Goal: Task Accomplishment & Management: Manage account settings

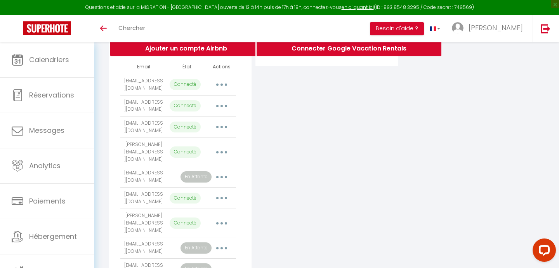
scroll to position [167, 0]
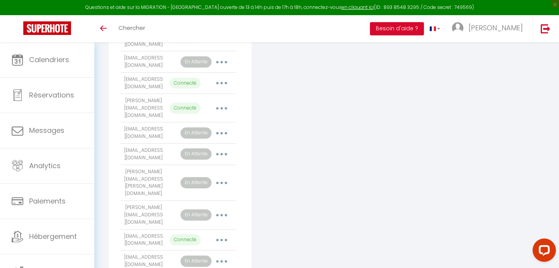
scroll to position [291, 0]
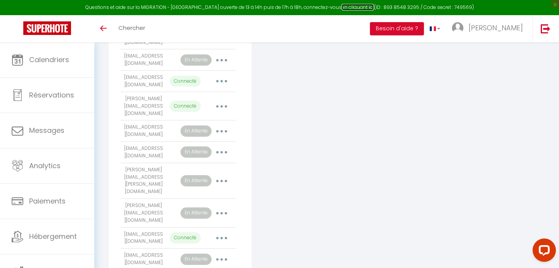
click at [347, 9] on link "en cliquant ici" at bounding box center [358, 7] width 32 height 7
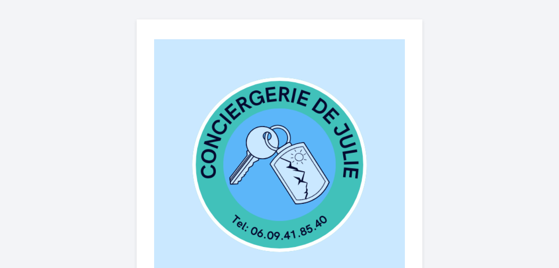
select select
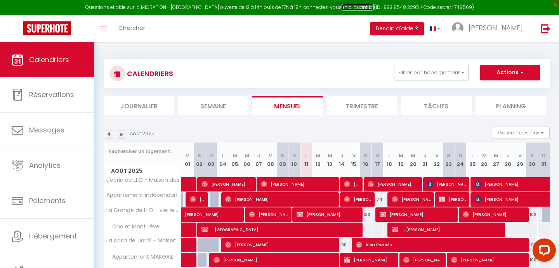
click at [348, 8] on link "en cliquant ici" at bounding box center [358, 7] width 32 height 7
drag, startPoint x: 444, startPoint y: 7, endPoint x: 461, endPoint y: 6, distance: 16.7
click at [461, 6] on div "Questions et aide sur la MIGRATION - Salle Zoom ouverte de 13 à 14h puis de 17h…" at bounding box center [279, 7] width 559 height 15
copy div "749569"
click at [344, 7] on link "en cliquant ici" at bounding box center [358, 7] width 32 height 7
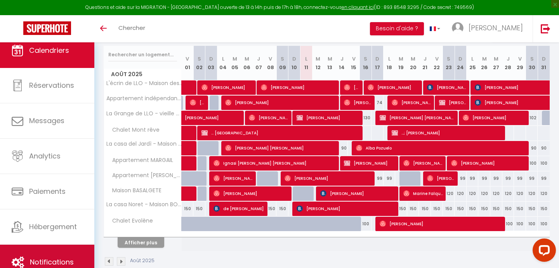
scroll to position [112, 0]
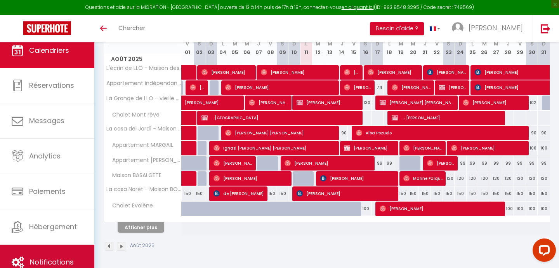
click at [57, 252] on link "Notifications" at bounding box center [47, 262] width 94 height 35
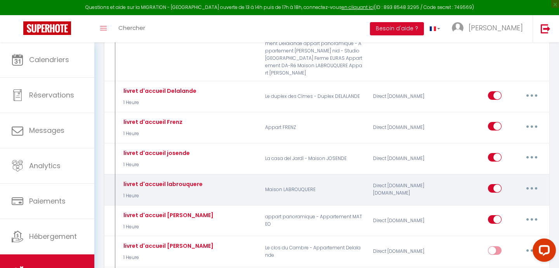
scroll to position [604, 0]
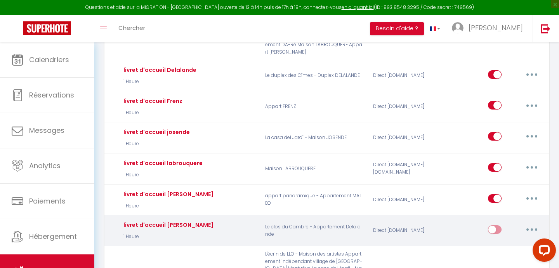
click at [534, 223] on button "button" at bounding box center [532, 229] width 22 height 12
click at [492, 240] on link "Editer" at bounding box center [511, 246] width 57 height 13
type input "livret d'accueil Nico Delalande"
select select "1 Heure"
select select "if_booking_is_paid"
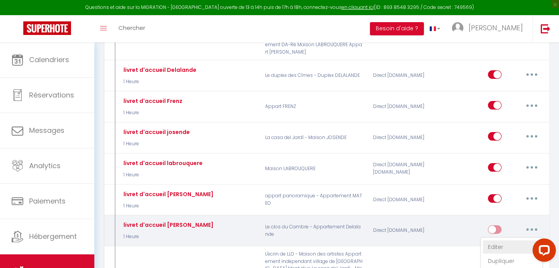
checkbox input "true"
checkbox input "false"
radio input "true"
type input "Procédure pour le checkin/livret d'accueil - [RENTAL:NAME]"
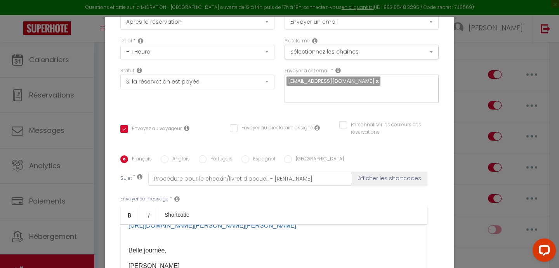
scroll to position [0, 0]
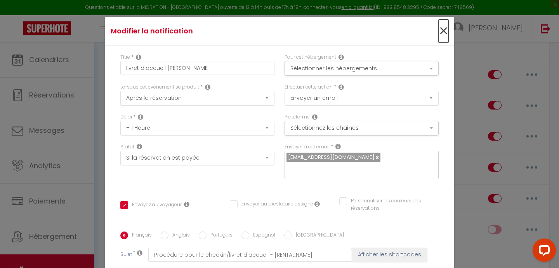
click at [445, 31] on span "×" at bounding box center [444, 30] width 10 height 23
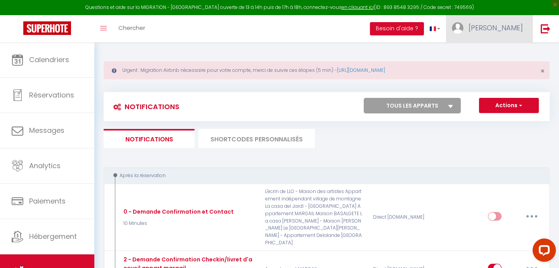
click at [518, 28] on span "[PERSON_NAME]" at bounding box center [496, 28] width 54 height 10
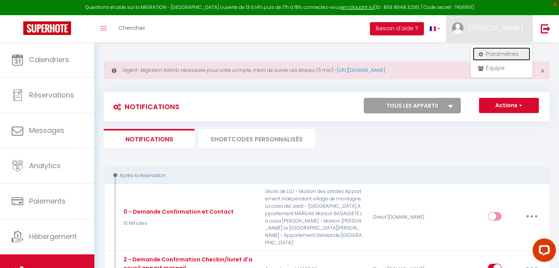
click at [503, 52] on link "Paramètres" at bounding box center [501, 53] width 57 height 13
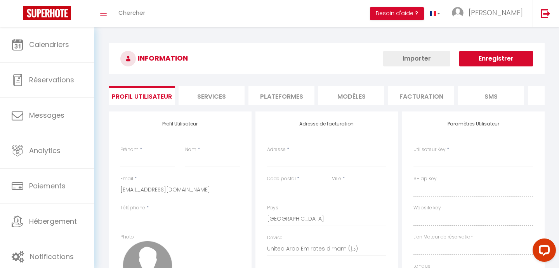
type input "[PERSON_NAME]"
type input "LLEDOS"
type input "0609418540"
type input "49 carretera D [GEOGRAPHIC_DATA]"
type input "66800"
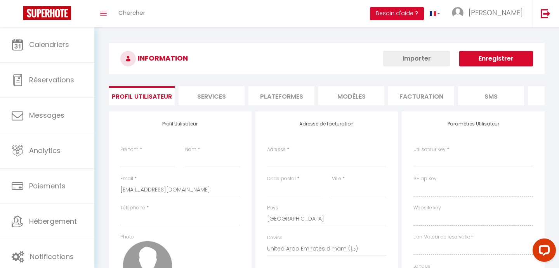
type input "LLO"
select select "28"
type input "N52CvbKd2k11x3mqzBcaZrgC0"
type input "09je8Ymd7bCq80VmPuZ43dLNY"
type input "[URL][DOMAIN_NAME]"
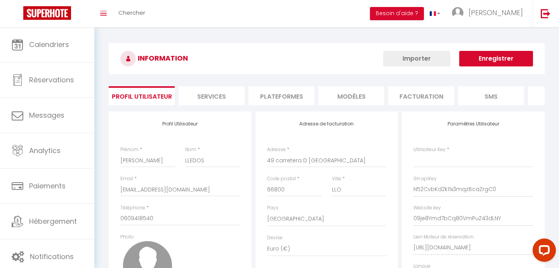
select select "fr"
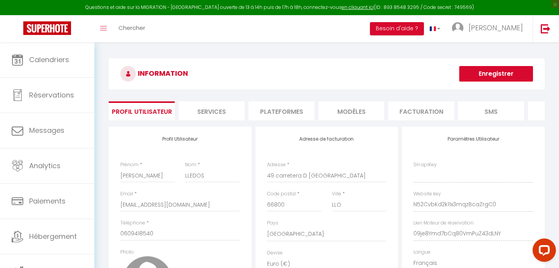
type input "N52CvbKd2k11x3mqzBcaZrgC0"
type input "09je8Ymd7bCq80VmPuZ43dLNY"
type input "[URL][DOMAIN_NAME]"
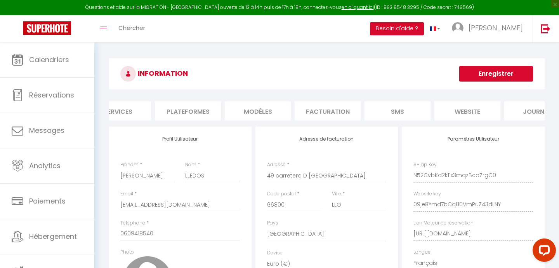
scroll to position [0, 123]
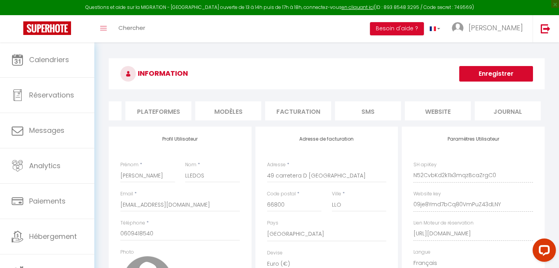
click at [149, 113] on li "Plateformes" at bounding box center [158, 110] width 66 height 19
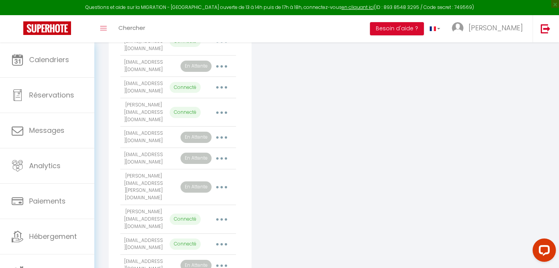
scroll to position [246, 0]
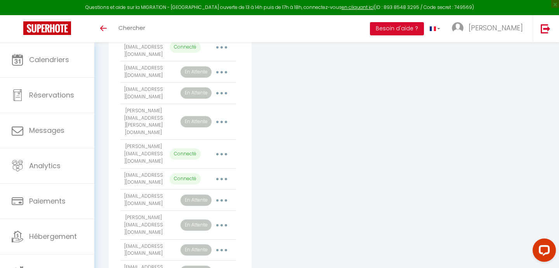
scroll to position [351, 0]
